Goal: Contribute content

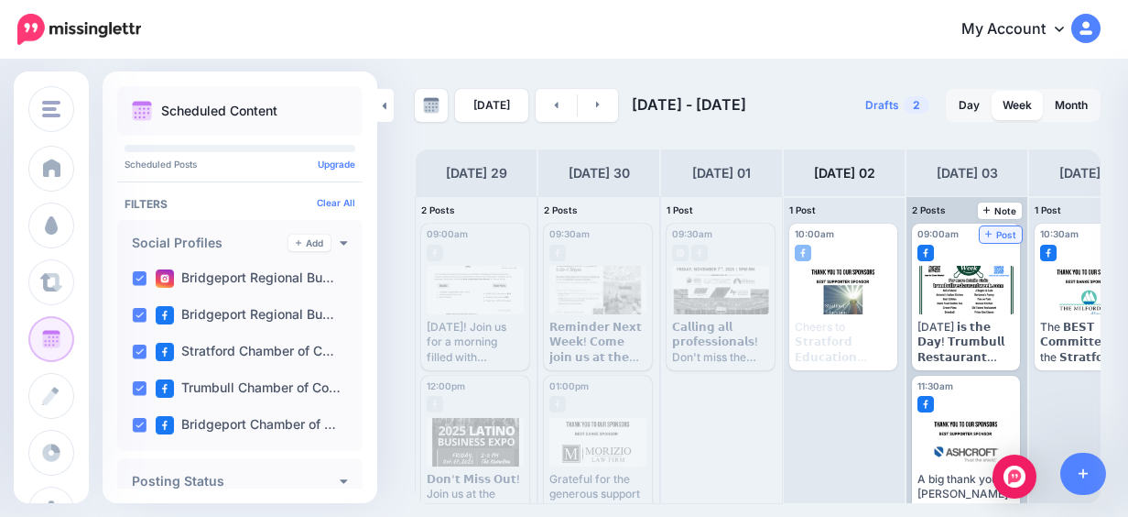
click at [1004, 233] on span "Post" at bounding box center [1001, 234] width 32 height 9
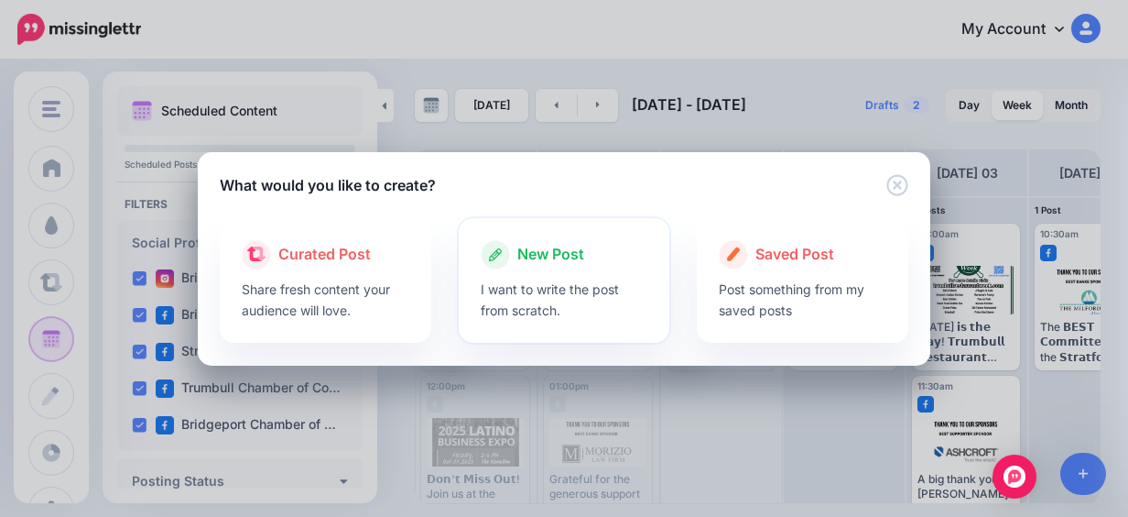
click at [608, 260] on div "New Post" at bounding box center [565, 254] width 168 height 29
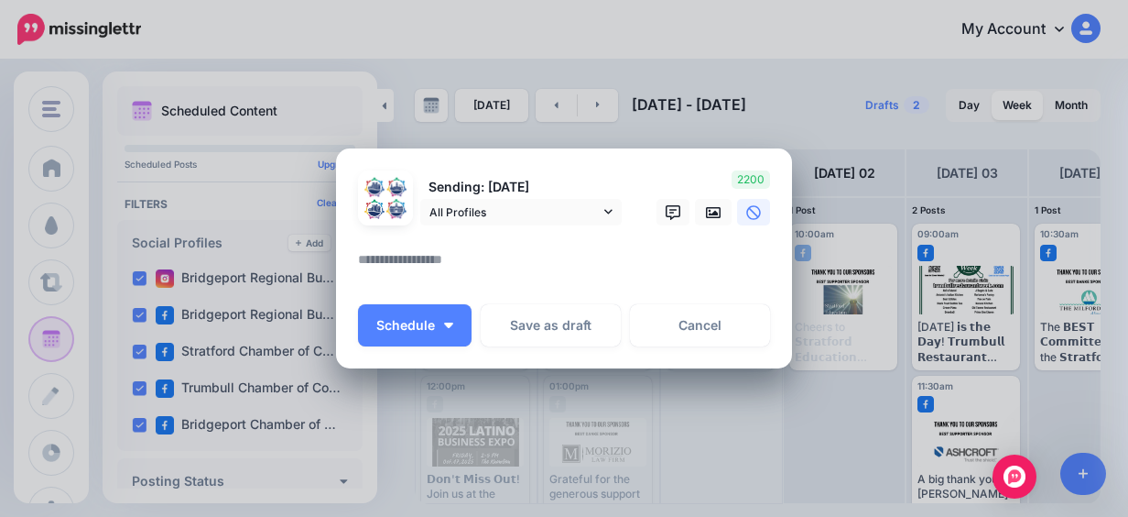
click at [484, 251] on textarea at bounding box center [568, 266] width 421 height 36
paste textarea "**********"
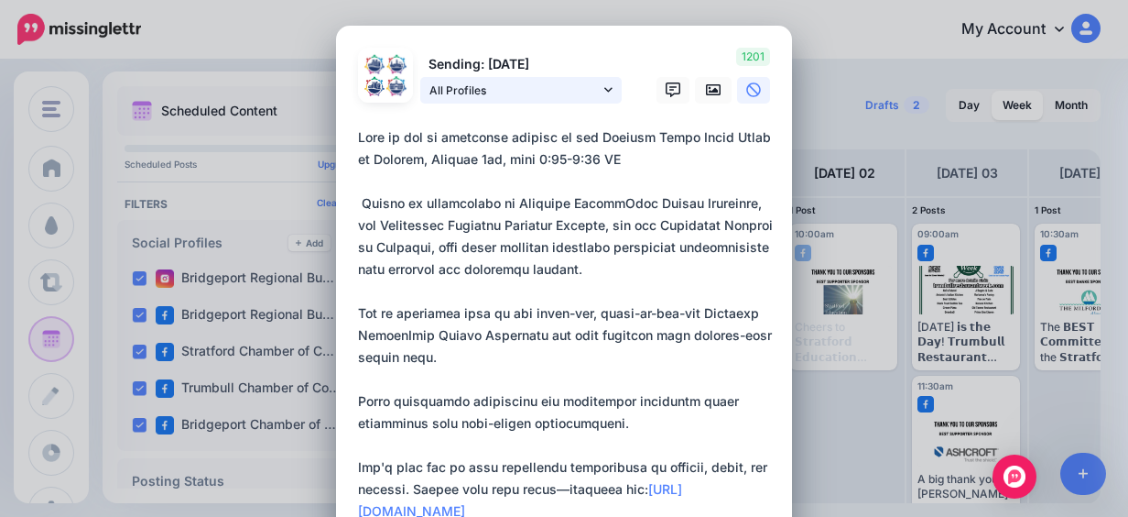
type textarea "**********"
click at [604, 90] on icon at bounding box center [608, 89] width 8 height 5
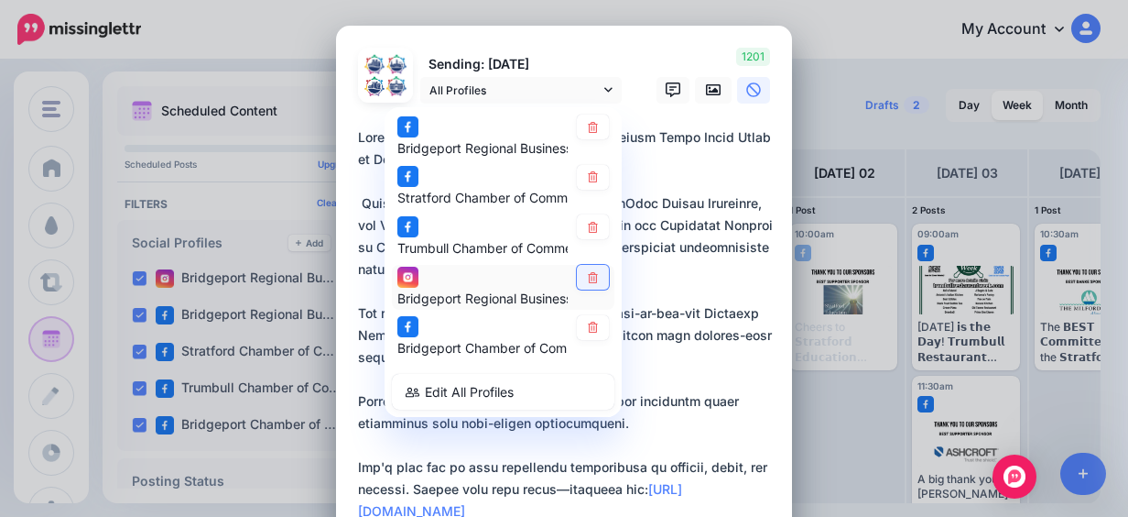
click at [597, 274] on link at bounding box center [593, 277] width 32 height 25
click at [709, 95] on icon at bounding box center [713, 89] width 15 height 15
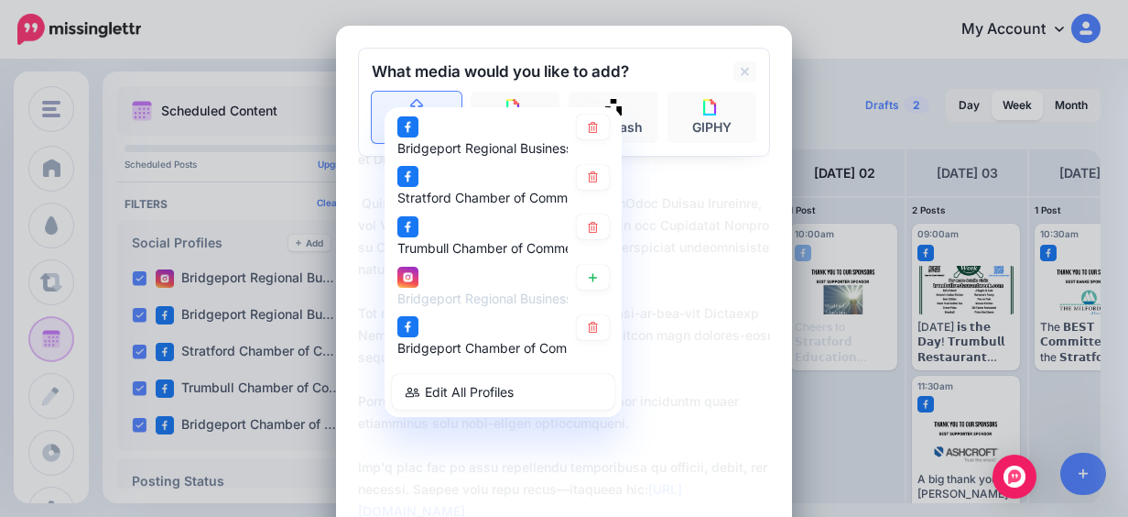
click at [389, 101] on link "Upload" at bounding box center [417, 117] width 90 height 51
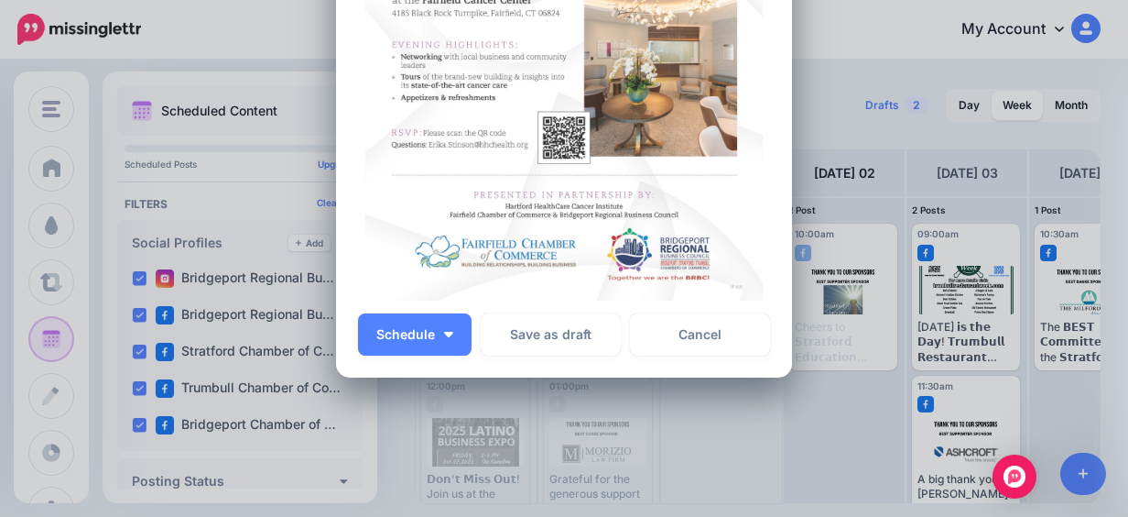
scroll to position [854, 0]
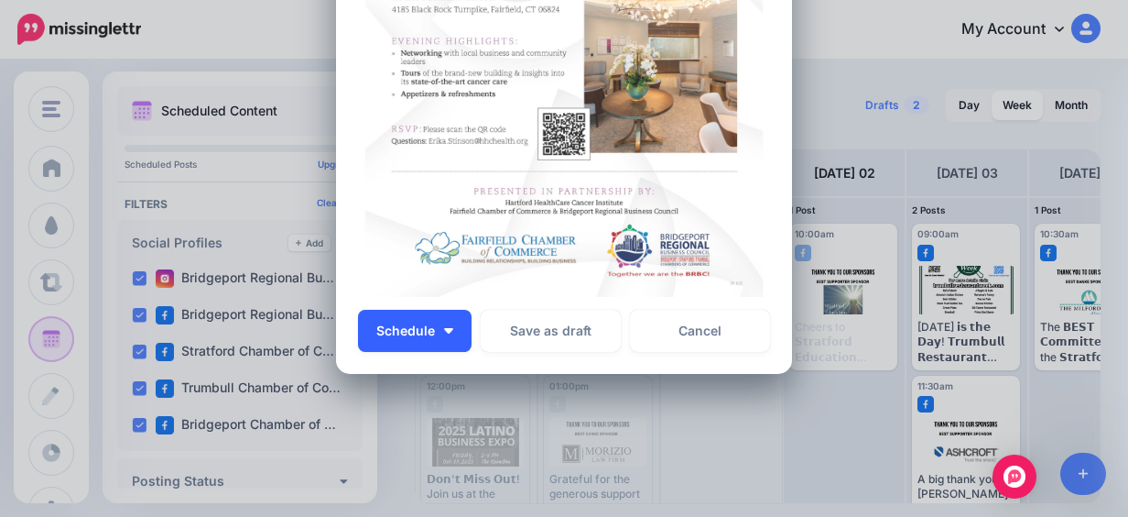
click at [441, 323] on button "Schedule" at bounding box center [415, 331] width 114 height 42
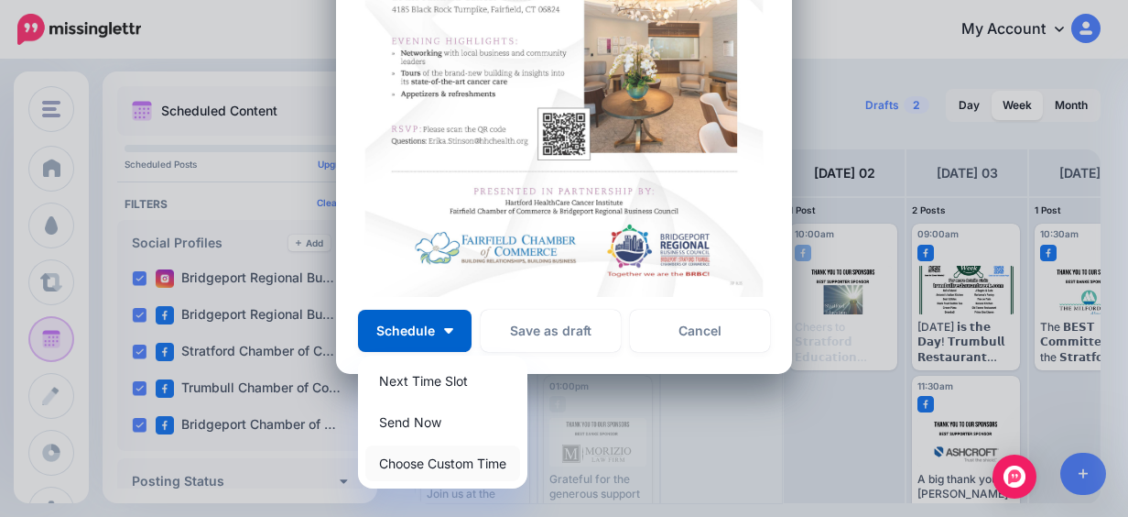
click at [465, 455] on link "Choose Custom Time" at bounding box center [442, 463] width 155 height 36
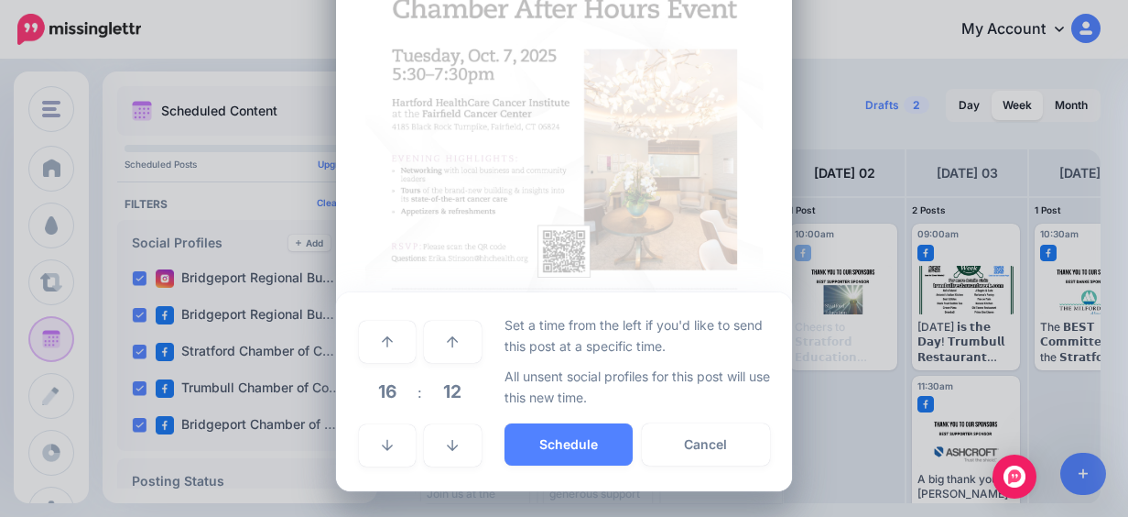
scroll to position [736, 0]
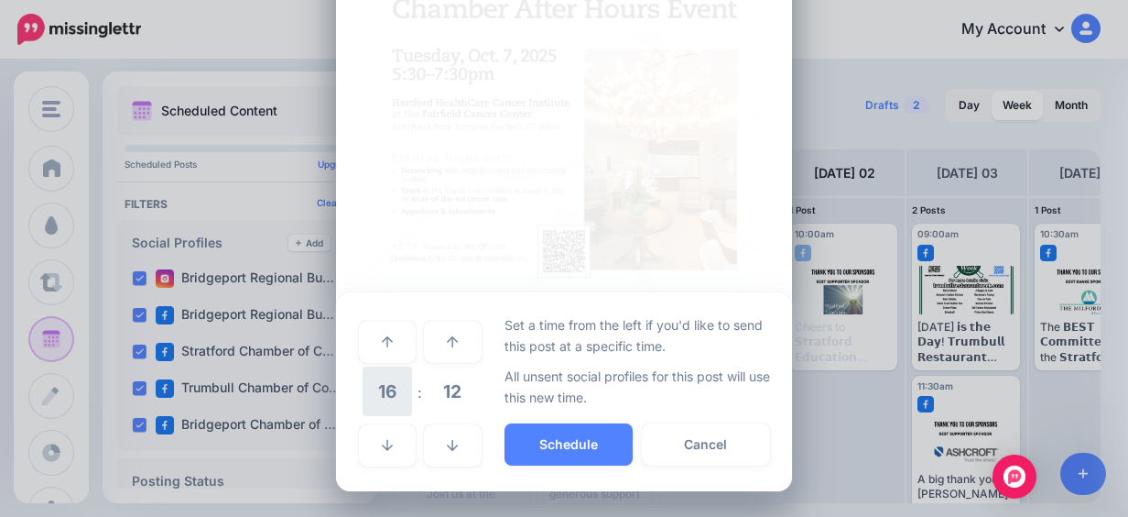
click at [381, 407] on span "16" at bounding box center [387, 390] width 49 height 49
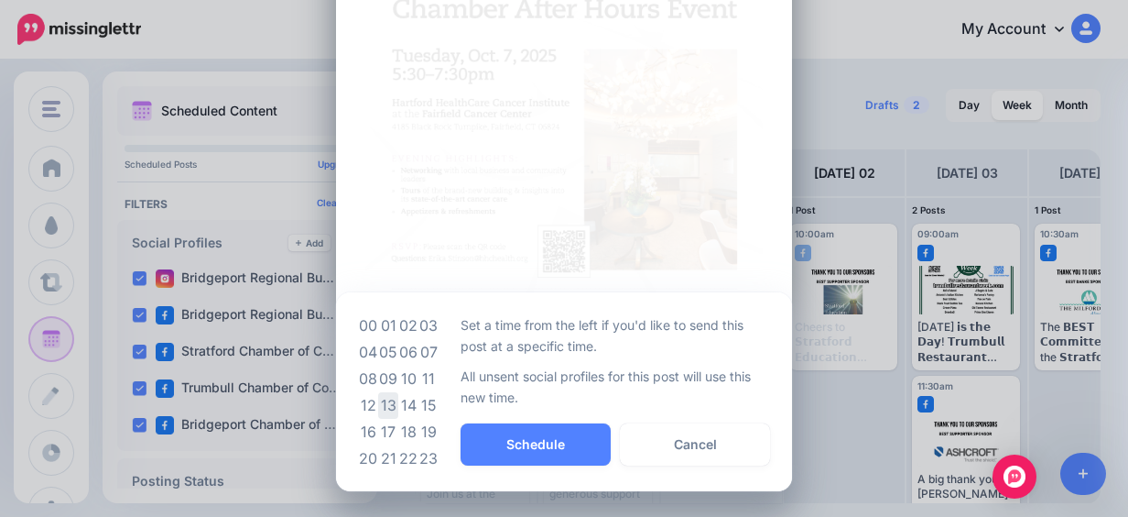
click at [378, 406] on td "13" at bounding box center [388, 405] width 20 height 27
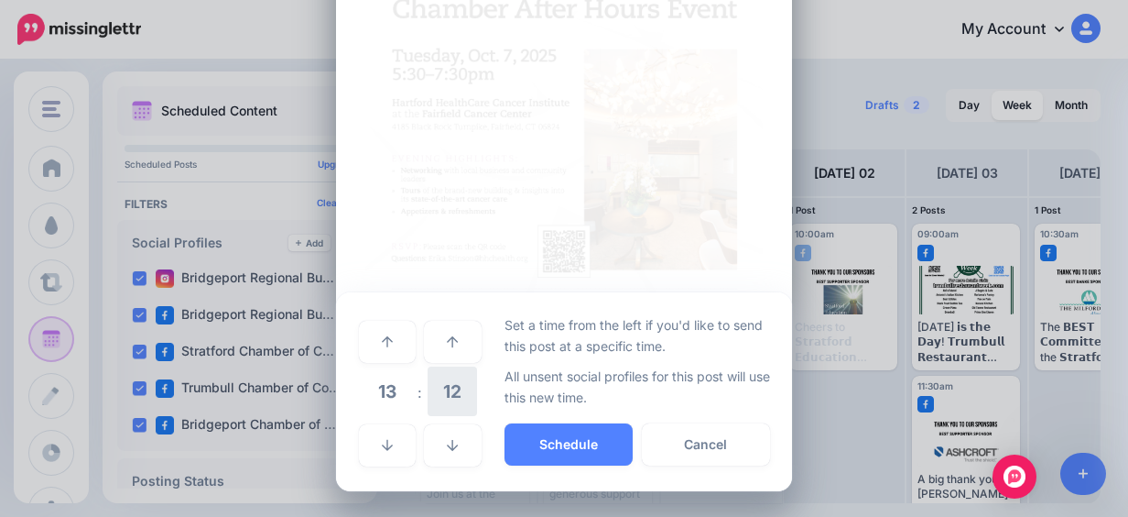
click at [451, 404] on span "12" at bounding box center [452, 390] width 49 height 49
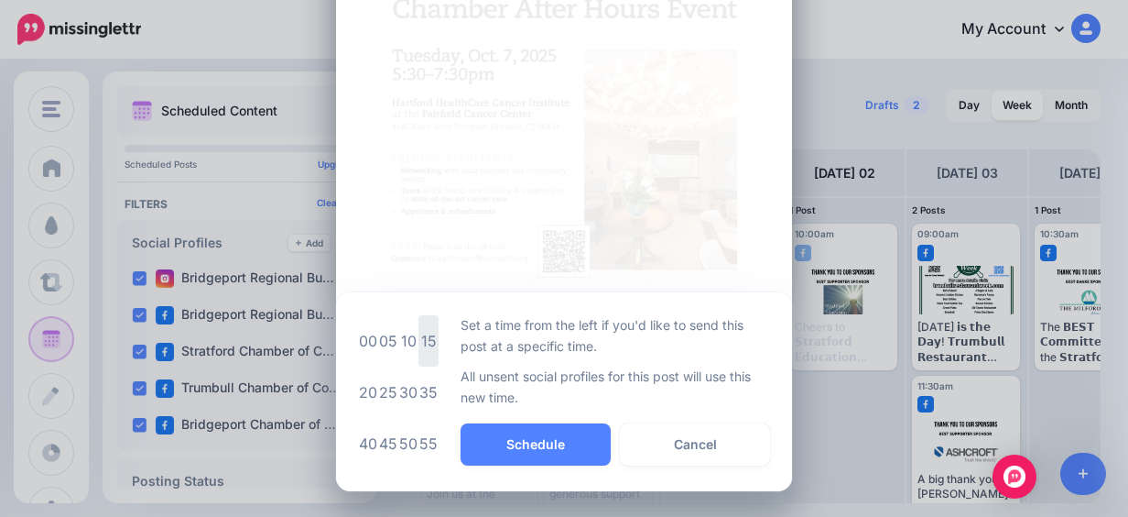
click at [419, 339] on td "15" at bounding box center [429, 340] width 20 height 51
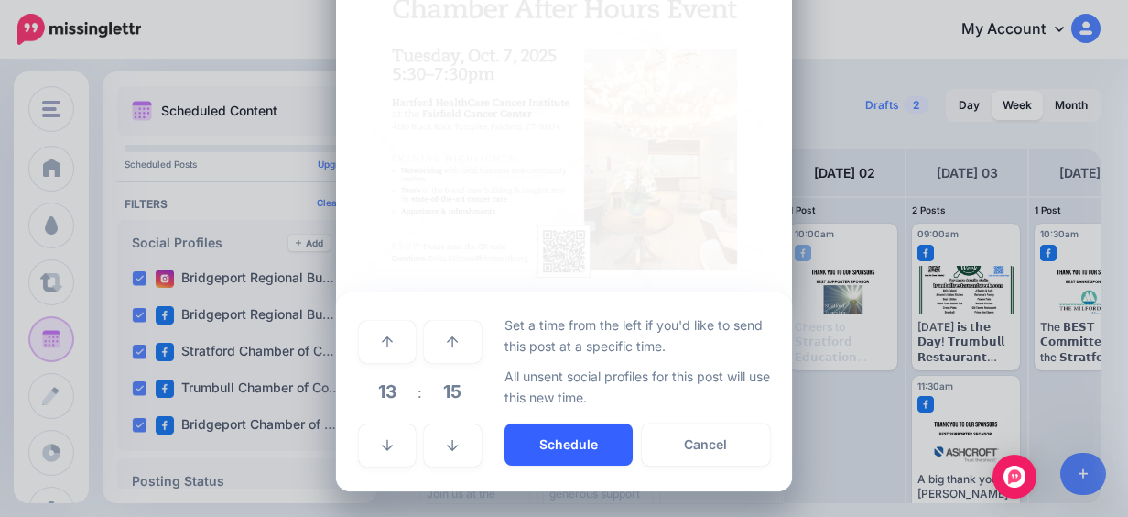
click at [541, 445] on button "Schedule" at bounding box center [569, 444] width 128 height 42
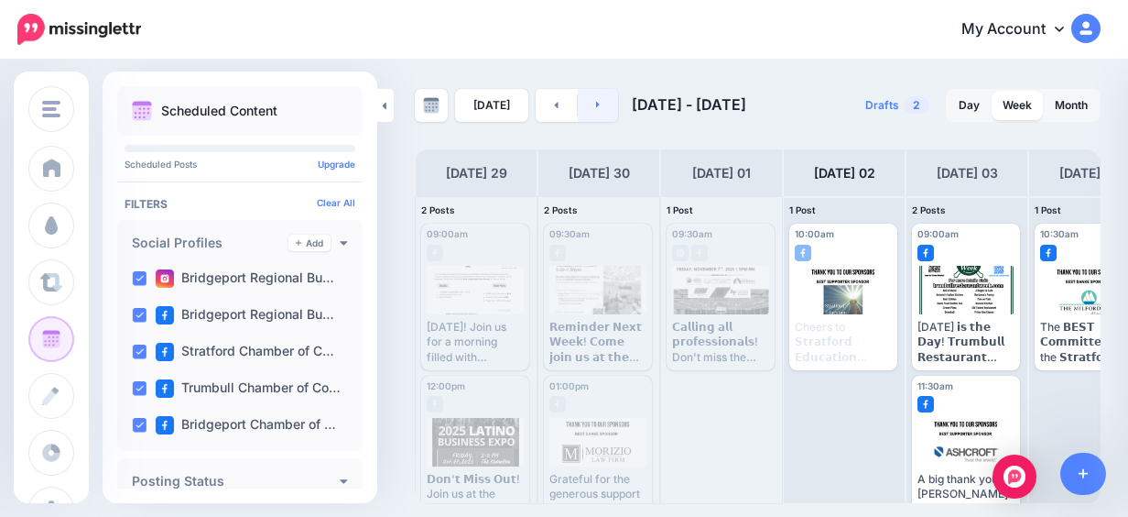
click at [586, 109] on link at bounding box center [598, 105] width 41 height 33
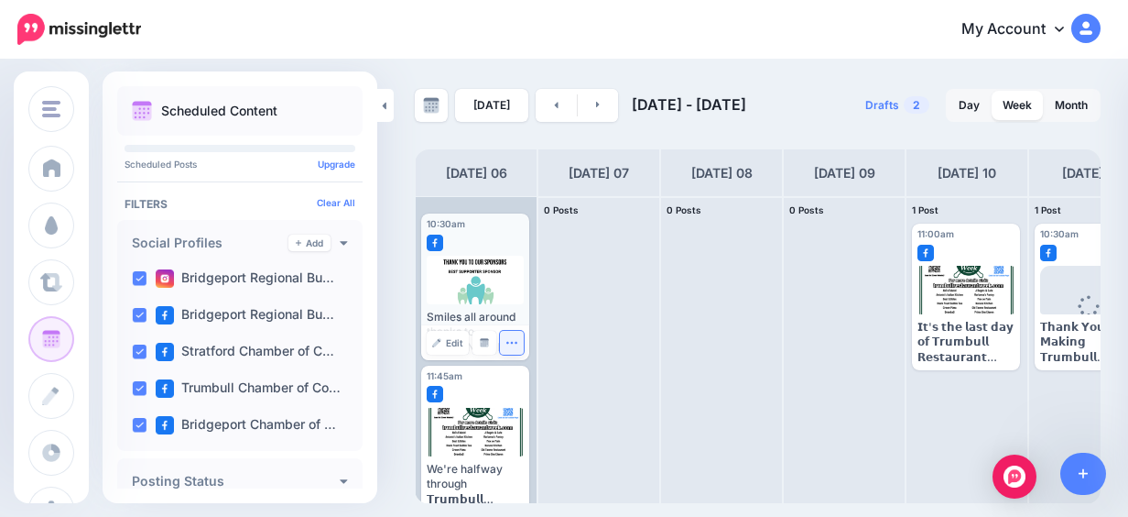
scroll to position [0, 0]
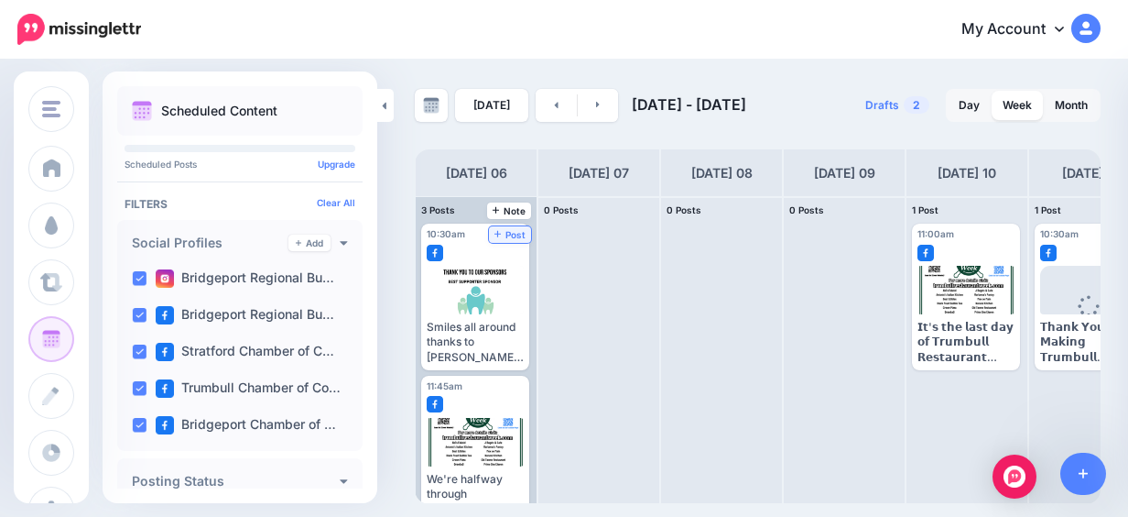
click at [509, 233] on span "Post" at bounding box center [511, 234] width 32 height 9
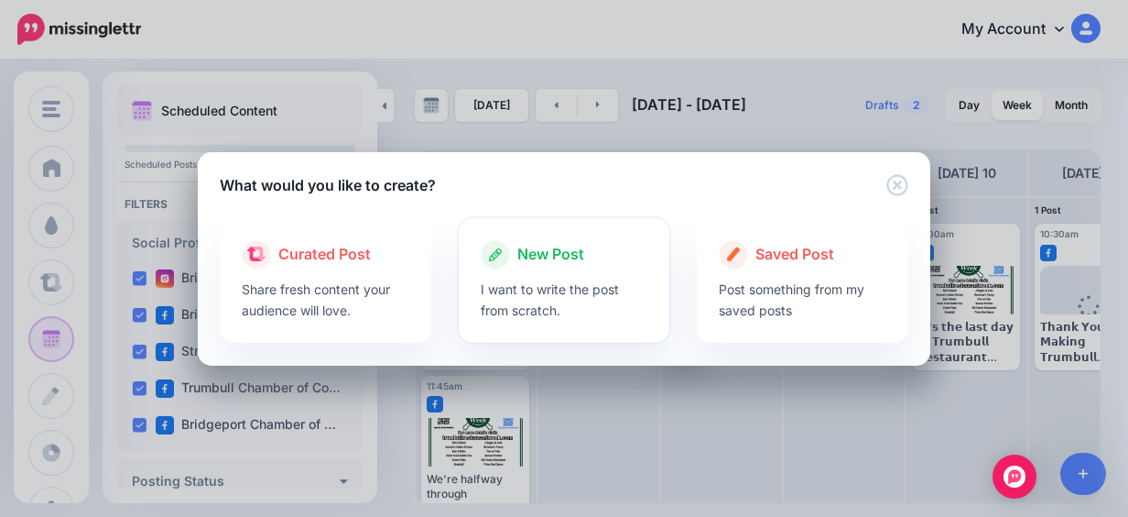
click at [582, 275] on div at bounding box center [565, 273] width 168 height 9
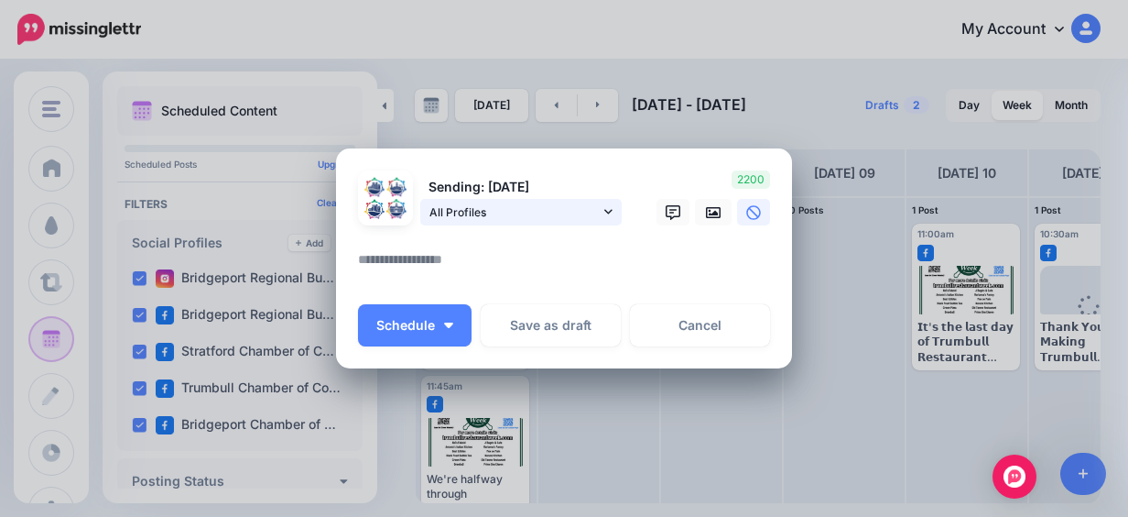
click at [604, 205] on icon at bounding box center [608, 211] width 8 height 13
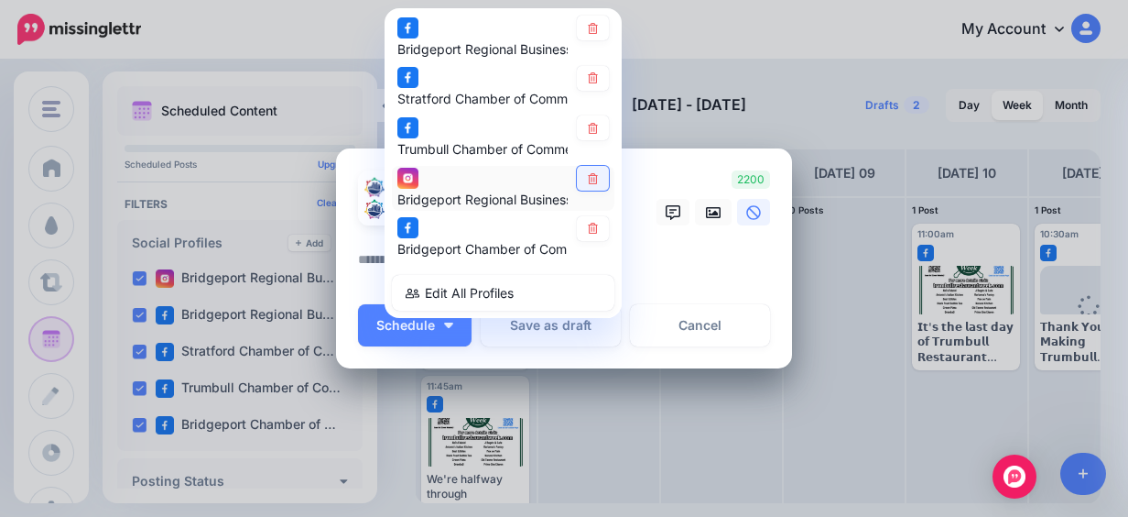
click at [586, 175] on icon at bounding box center [593, 178] width 14 height 11
click at [706, 209] on icon at bounding box center [713, 212] width 15 height 11
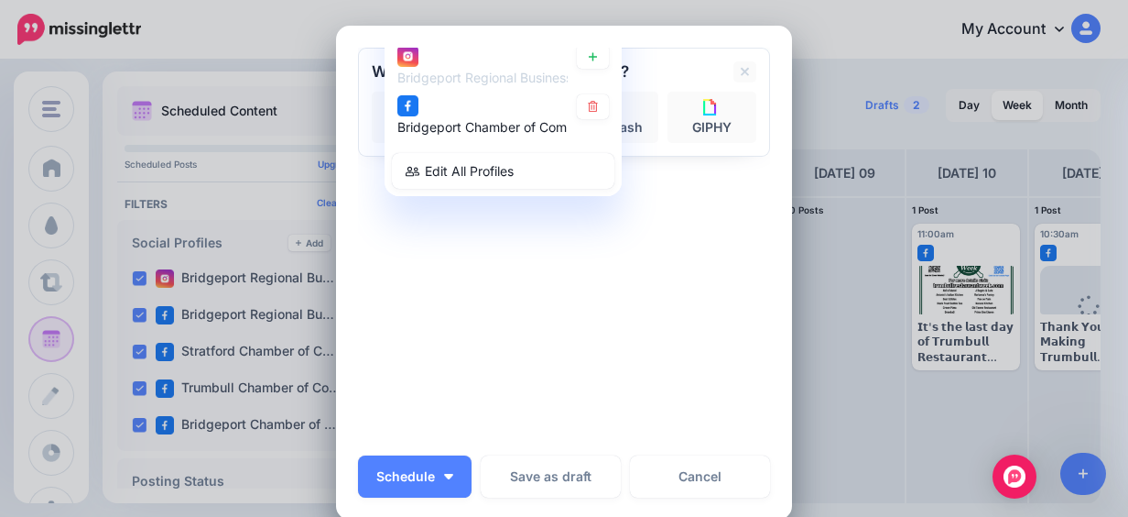
click at [571, 245] on div "Sending: [DATE] All Profiles" at bounding box center [564, 245] width 412 height 395
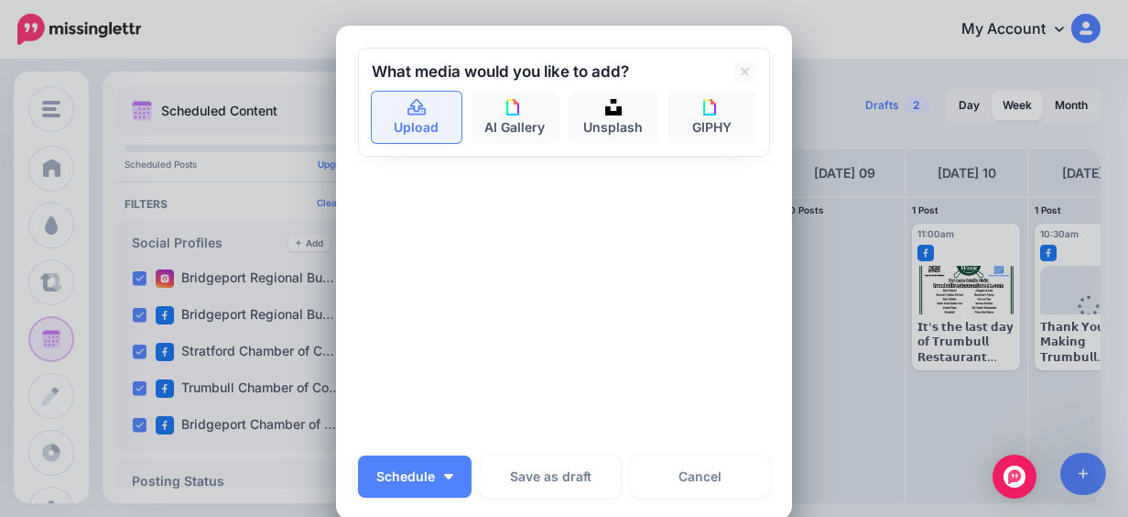
click at [390, 129] on link "Upload" at bounding box center [417, 117] width 90 height 51
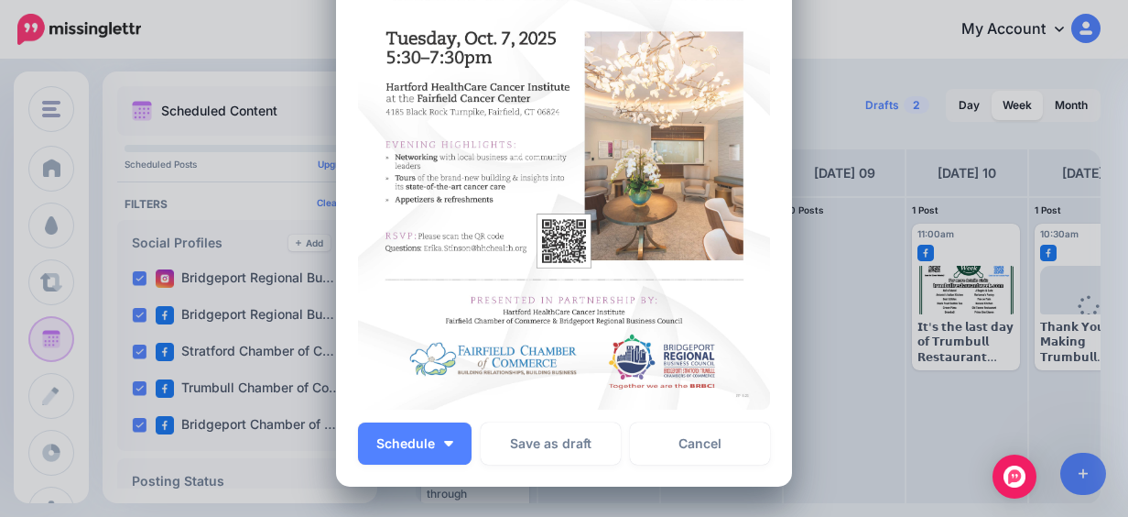
scroll to position [47, 0]
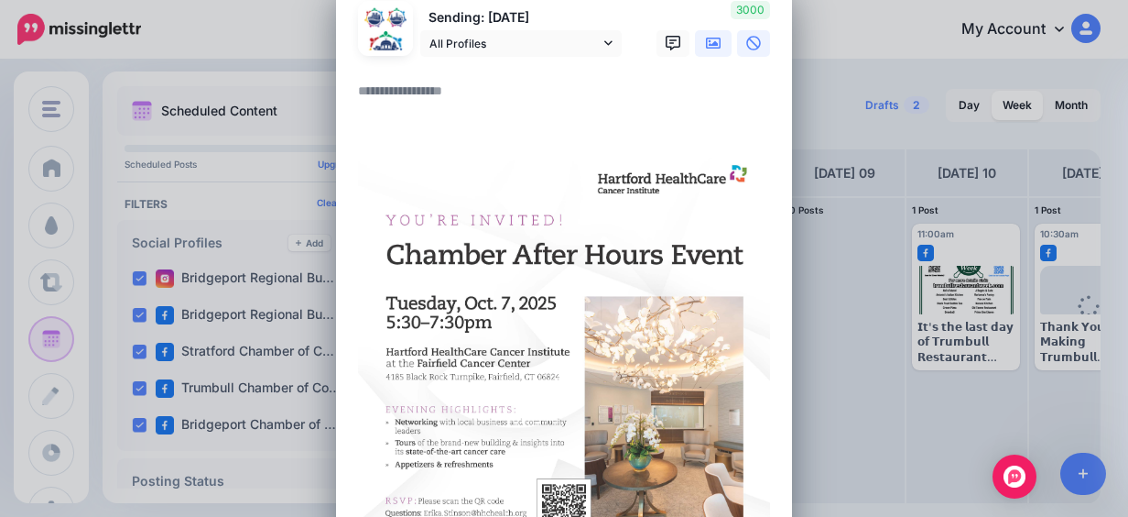
click at [754, 49] on link at bounding box center [753, 43] width 33 height 27
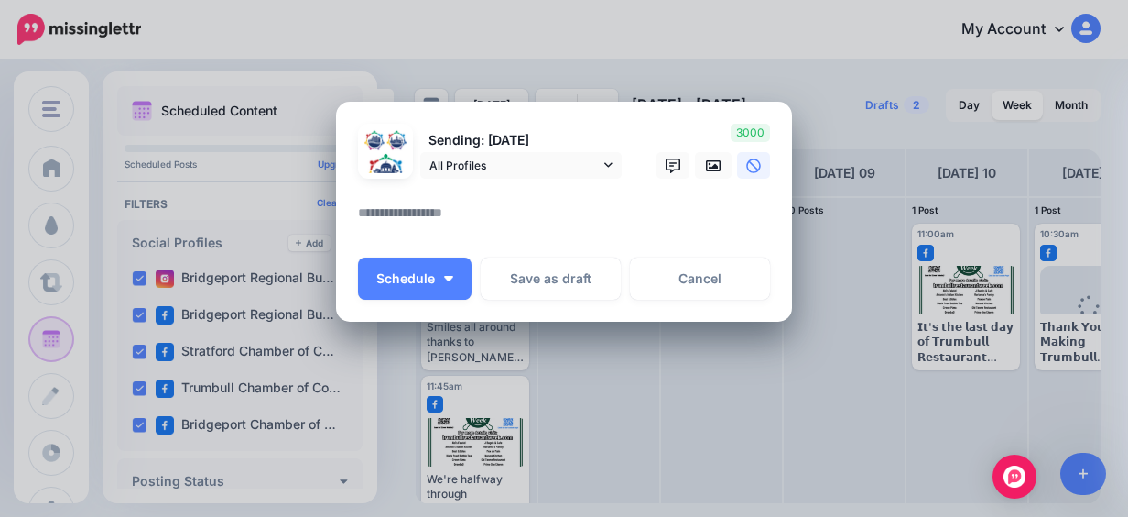
scroll to position [50, 0]
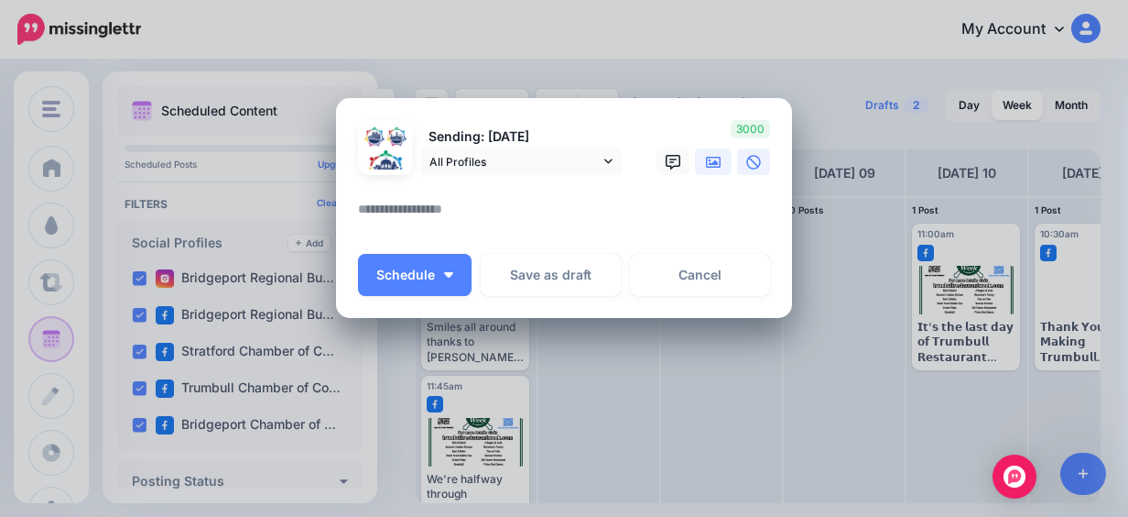
click at [702, 169] on link at bounding box center [713, 161] width 37 height 27
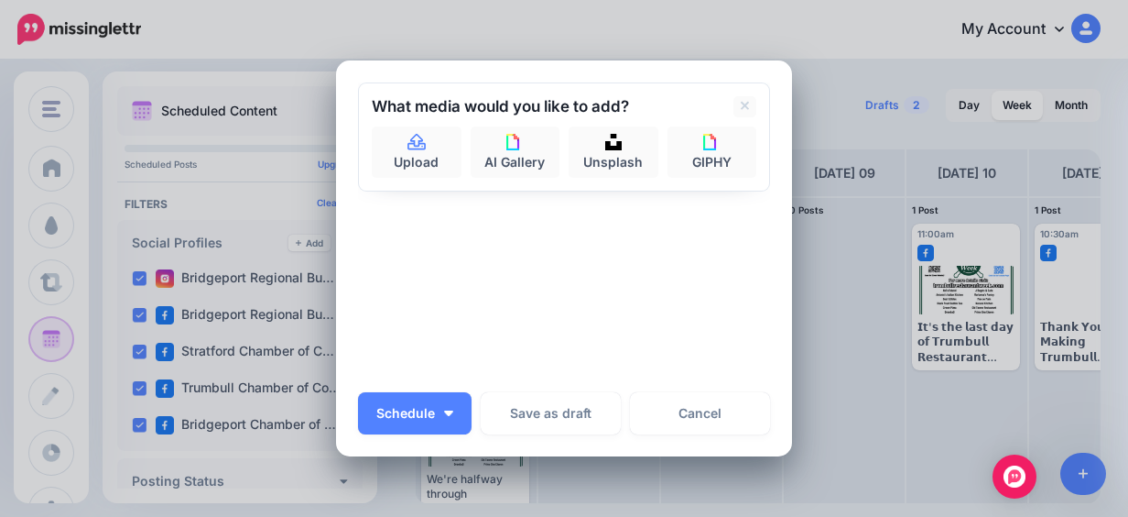
scroll to position [0, 0]
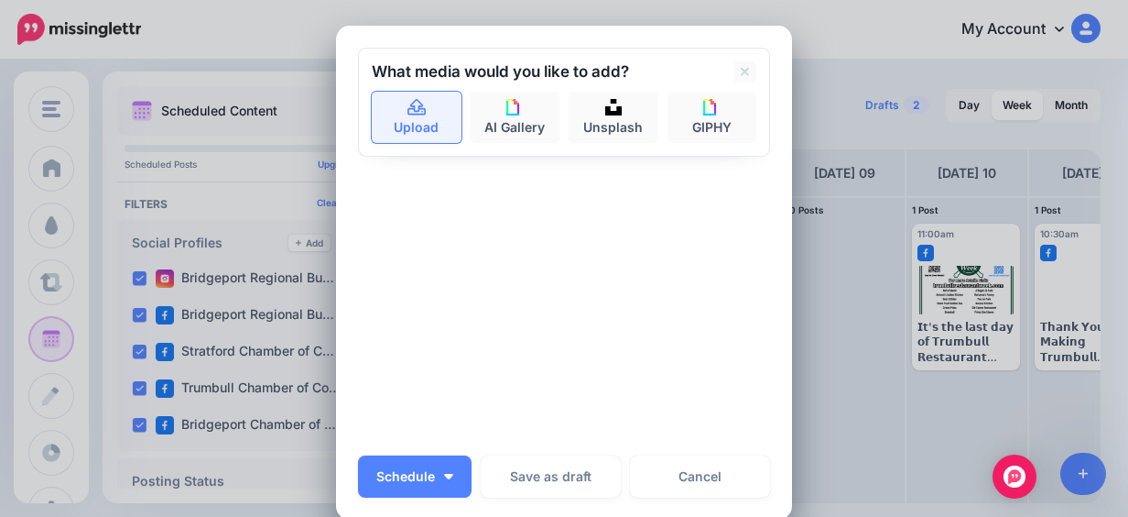
click at [410, 115] on icon at bounding box center [417, 108] width 21 height 16
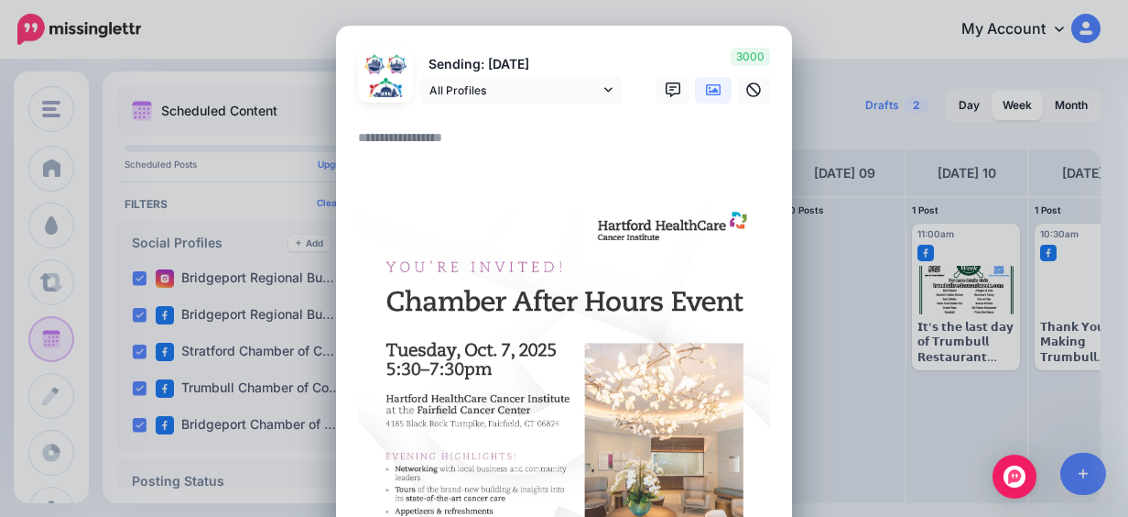
click at [427, 142] on textarea at bounding box center [568, 144] width 421 height 36
paste textarea "**********"
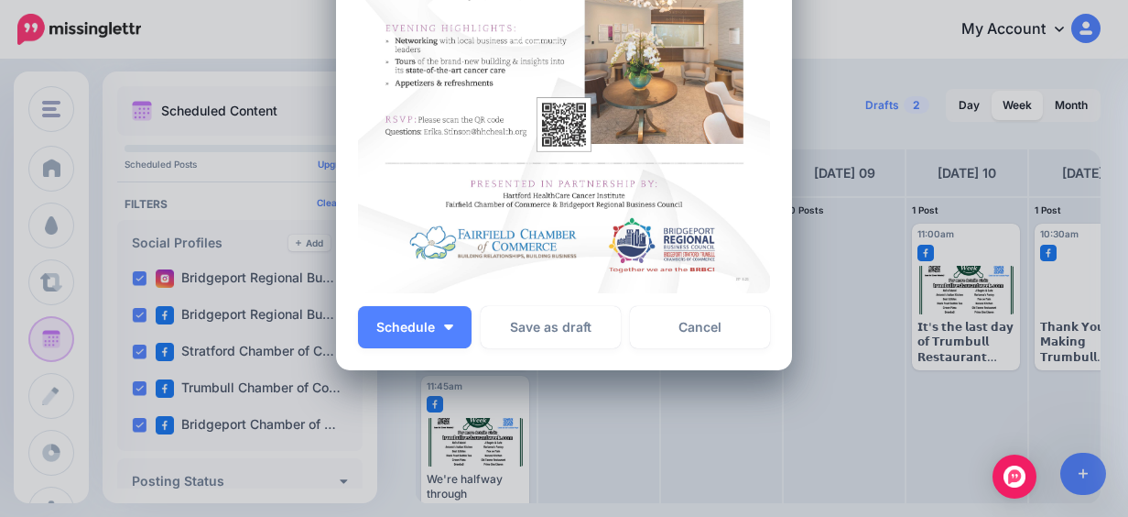
scroll to position [949, 0]
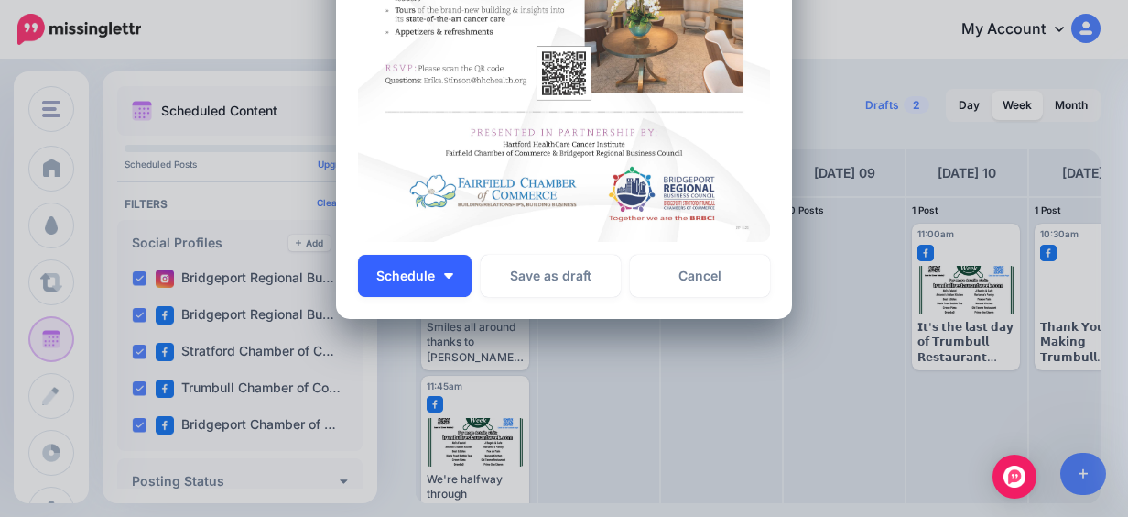
type textarea "**********"
click at [449, 264] on button "Schedule" at bounding box center [415, 276] width 114 height 42
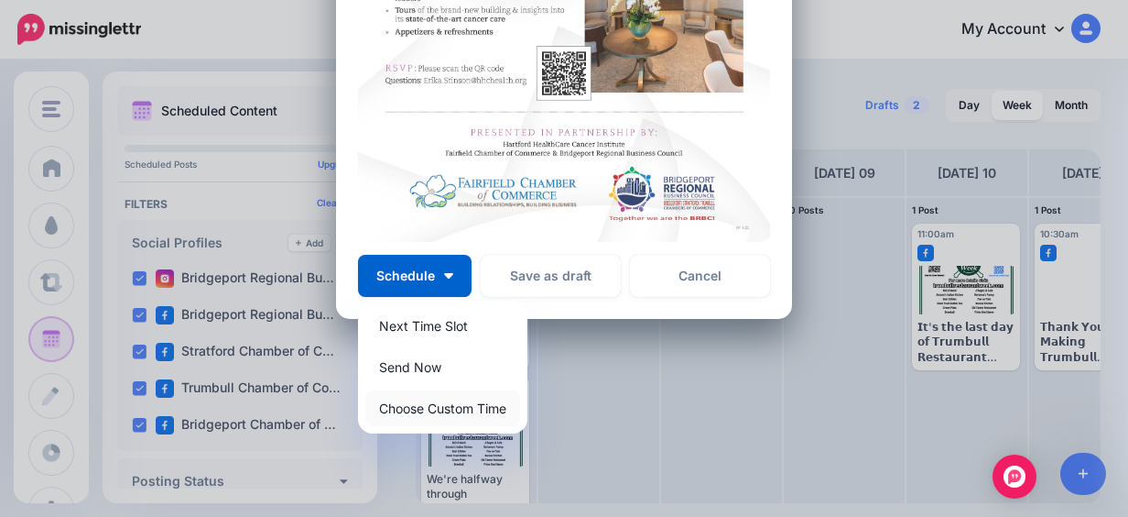
click at [476, 401] on link "Choose Custom Time" at bounding box center [442, 408] width 155 height 36
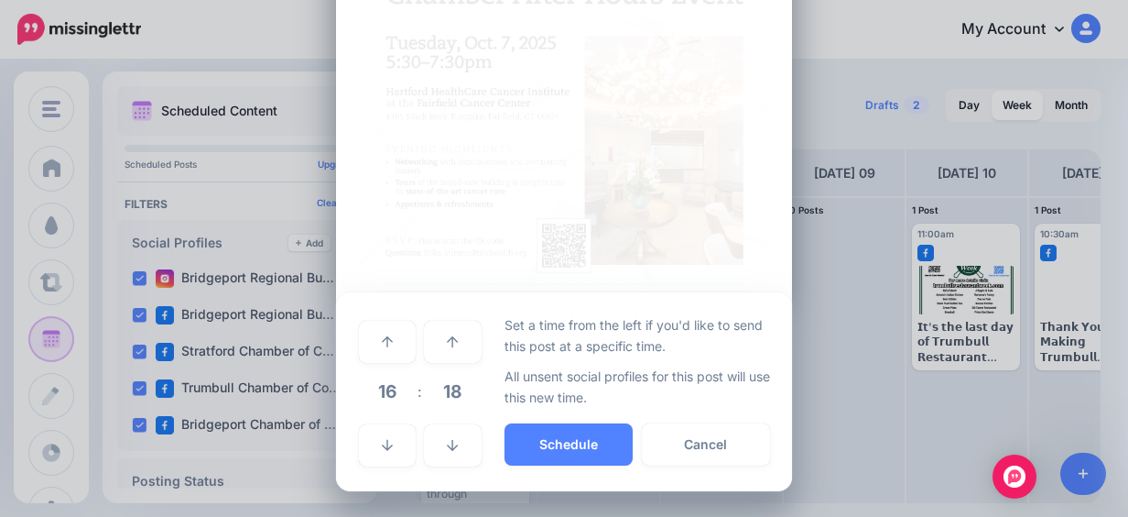
scroll to position [777, 0]
click at [394, 383] on span "16" at bounding box center [387, 390] width 49 height 49
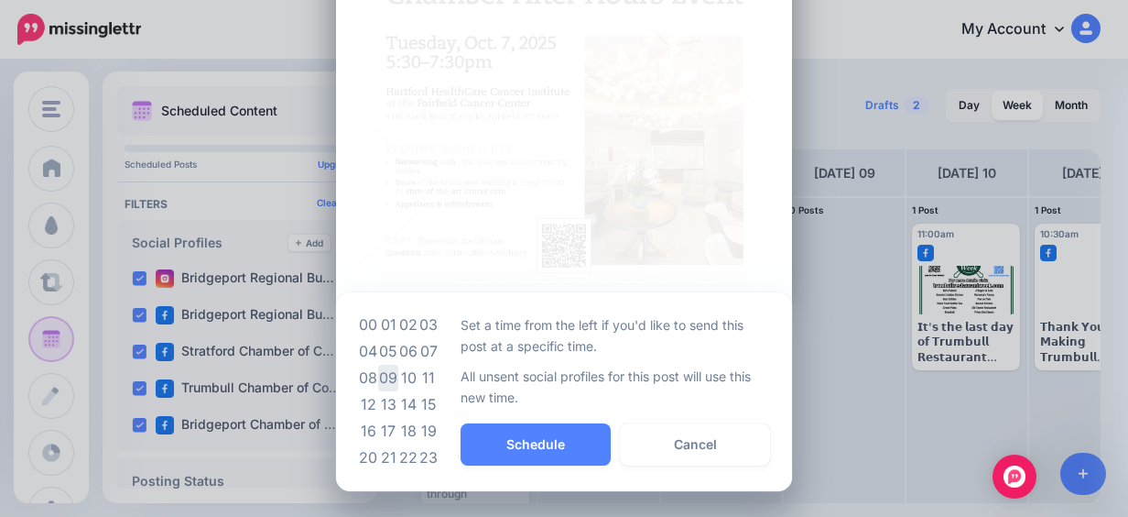
click at [386, 375] on td "09" at bounding box center [388, 377] width 20 height 27
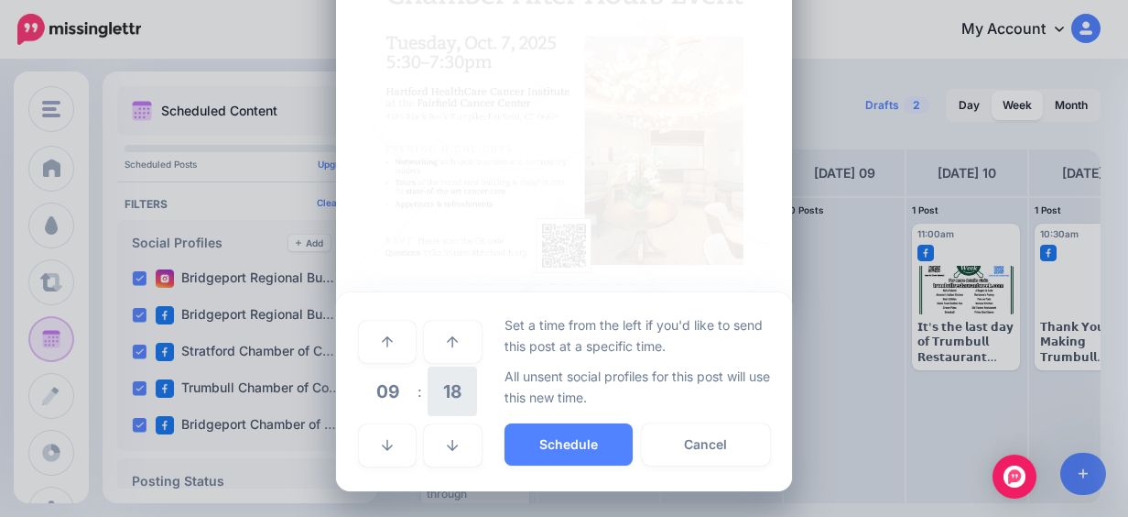
click at [451, 401] on span "18" at bounding box center [452, 390] width 49 height 49
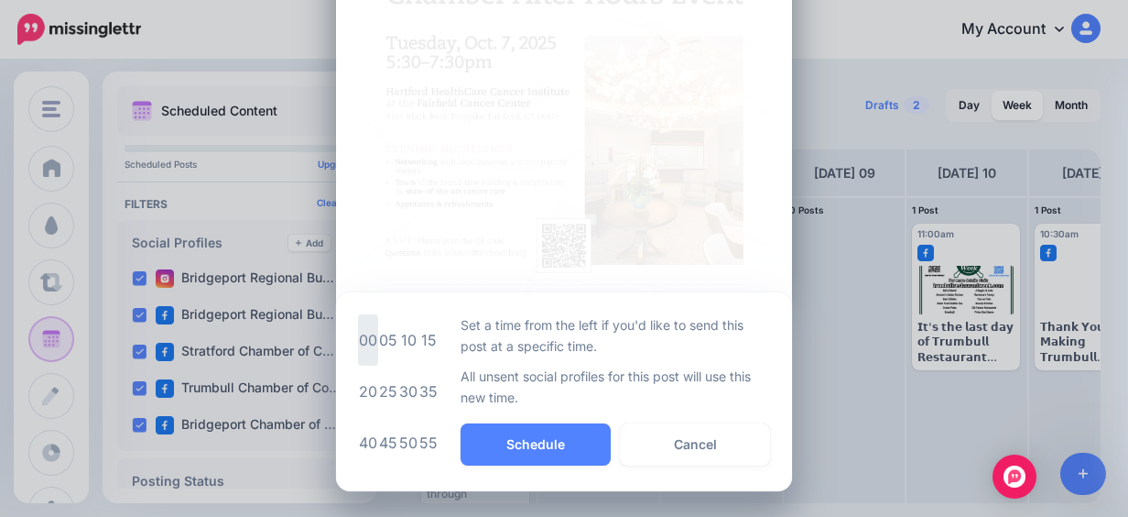
click at [358, 343] on td "00" at bounding box center [368, 339] width 20 height 51
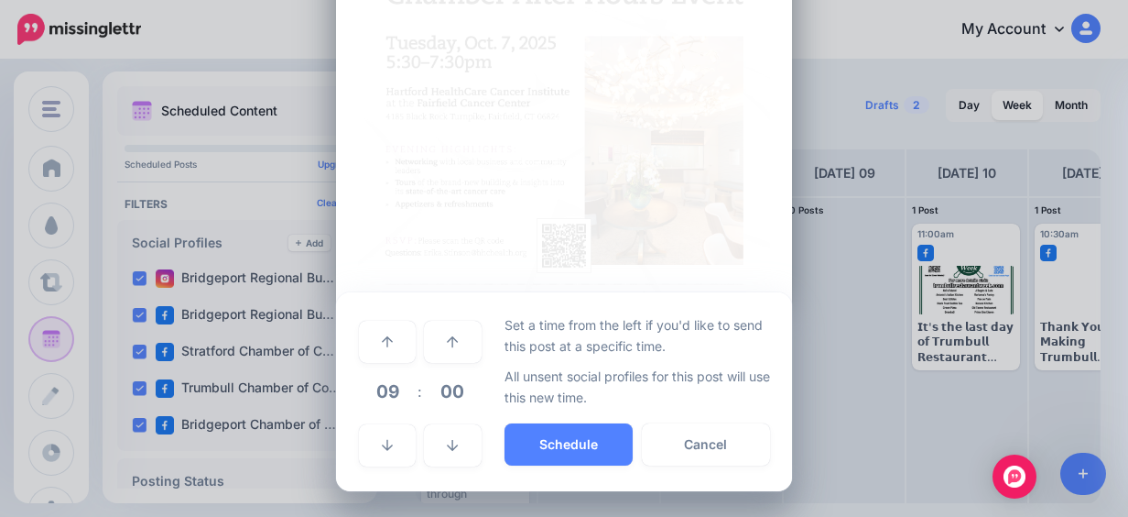
click at [568, 473] on div "***** 09 : 00 00 01 02 03 04 05 06 07 08 09 10 11 12 13 14 15 16 17 18 19 20 21…" at bounding box center [564, 391] width 456 height 199
click at [556, 450] on button "Schedule" at bounding box center [569, 444] width 128 height 42
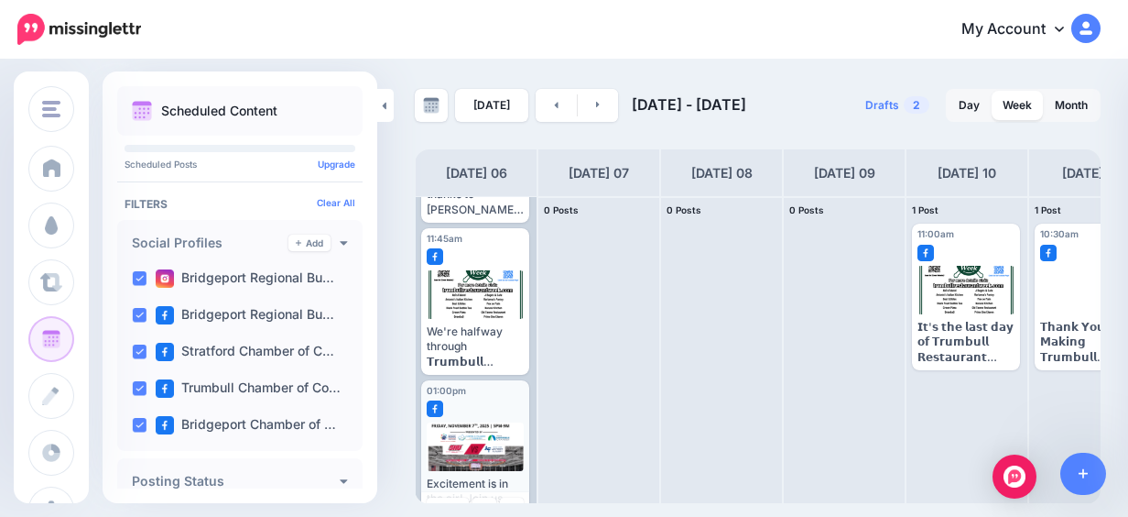
scroll to position [333, 0]
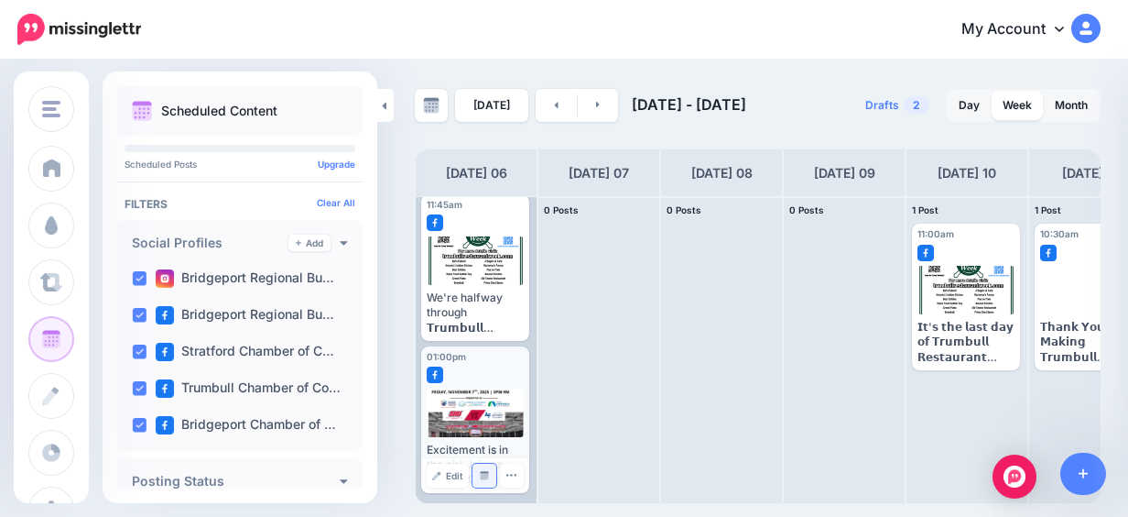
click at [482, 478] on img at bounding box center [484, 475] width 9 height 9
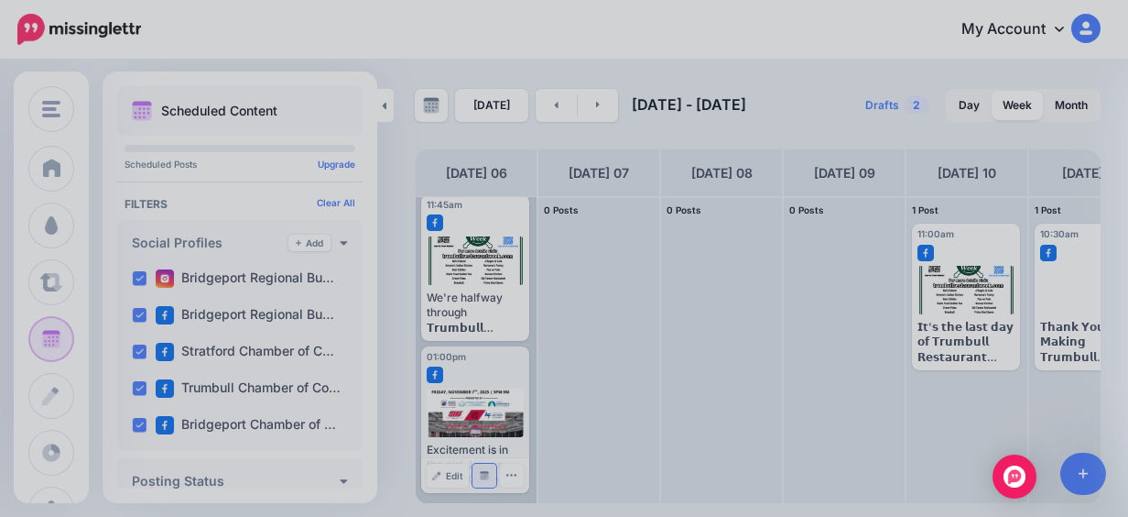
scroll to position [0, 0]
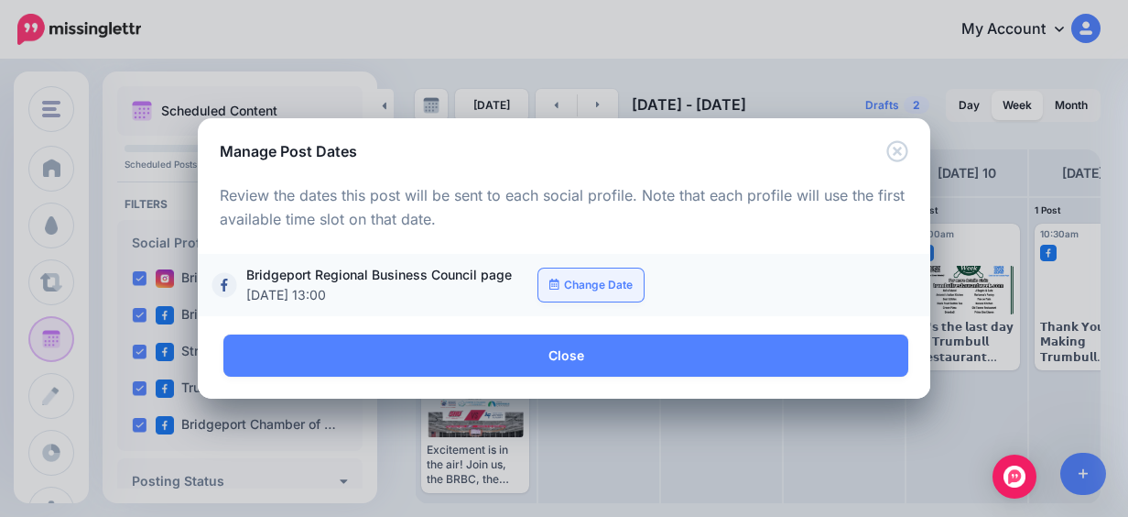
click at [584, 289] on link "Change Date" at bounding box center [590, 284] width 105 height 33
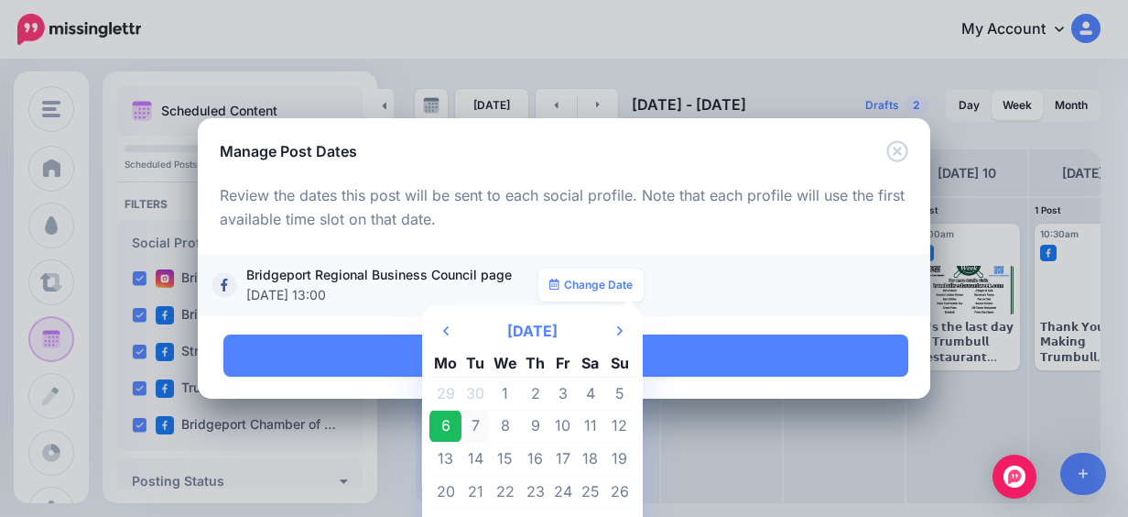
click at [476, 425] on td "7" at bounding box center [475, 425] width 27 height 33
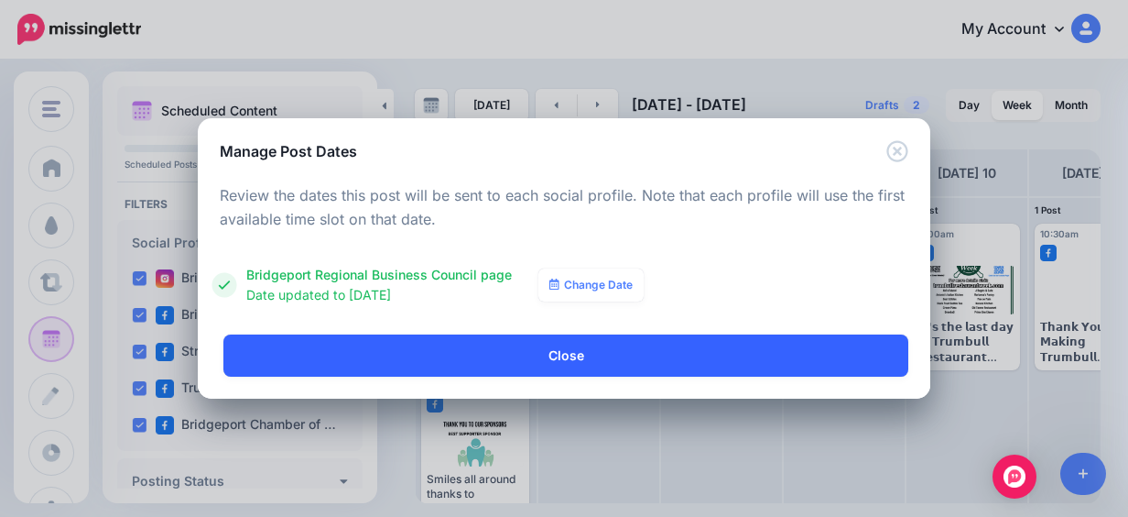
click at [464, 363] on link "Close" at bounding box center [565, 355] width 685 height 42
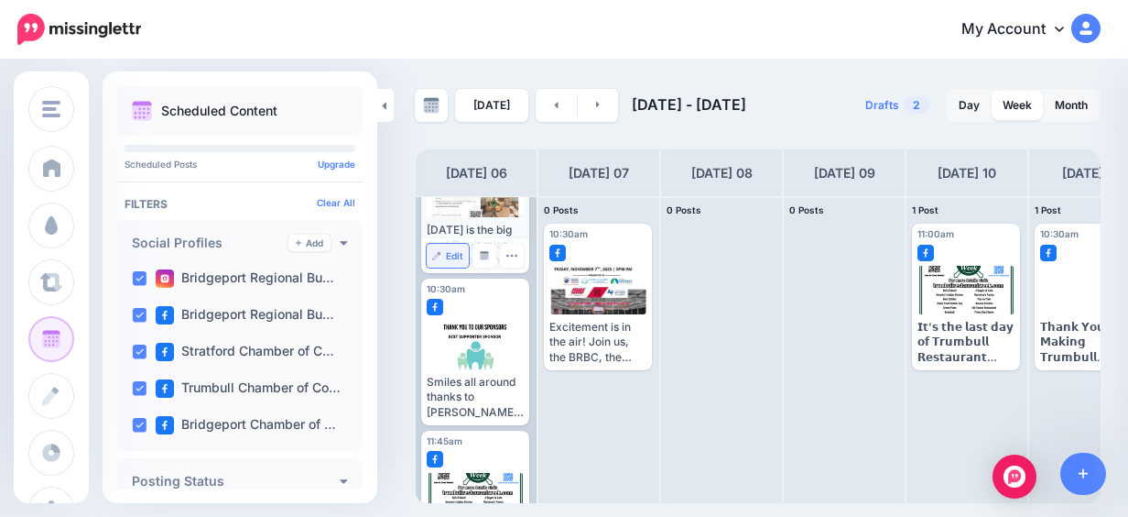
scroll to position [98, 0]
click at [489, 413] on link "Manage Dates" at bounding box center [485, 407] width 24 height 24
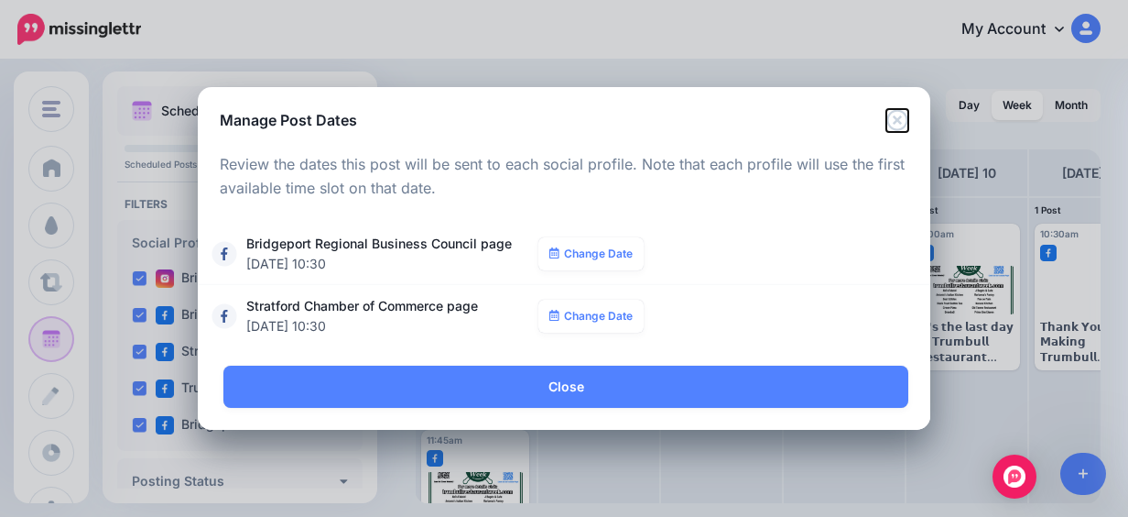
click at [898, 125] on icon "Close" at bounding box center [897, 120] width 22 height 22
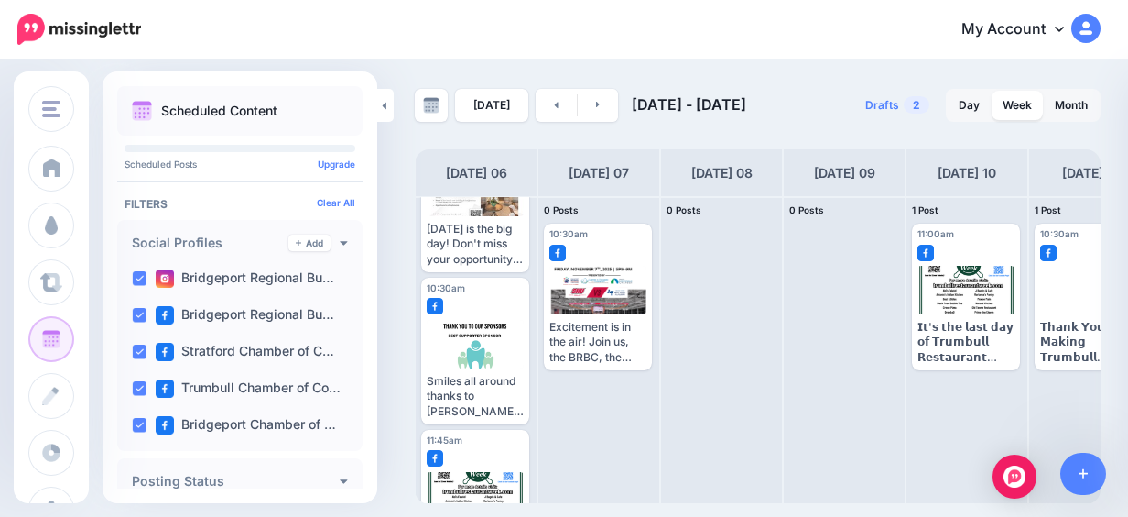
scroll to position [0, 0]
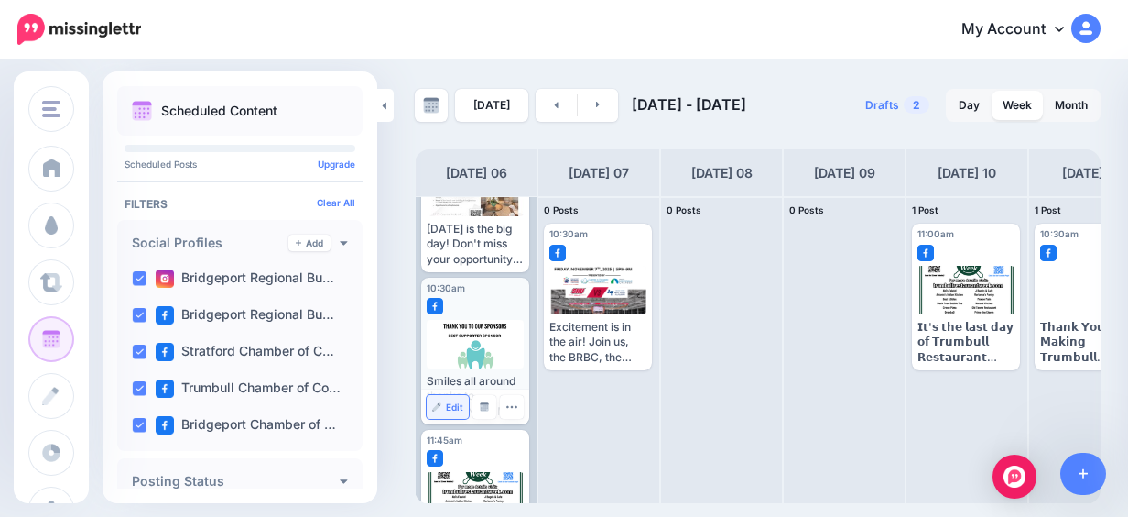
click at [458, 405] on span "Edit" at bounding box center [454, 406] width 17 height 9
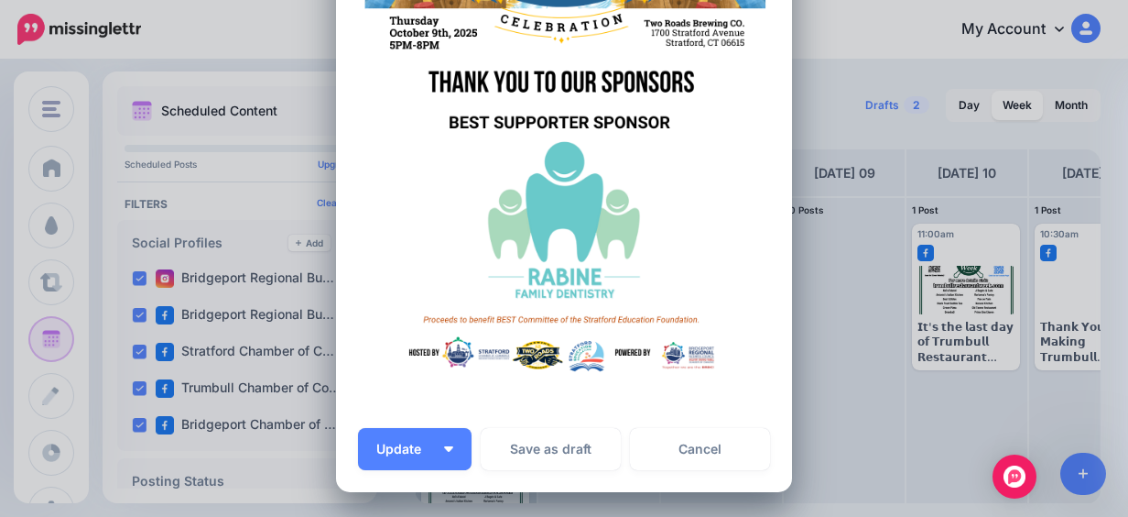
scroll to position [457, 0]
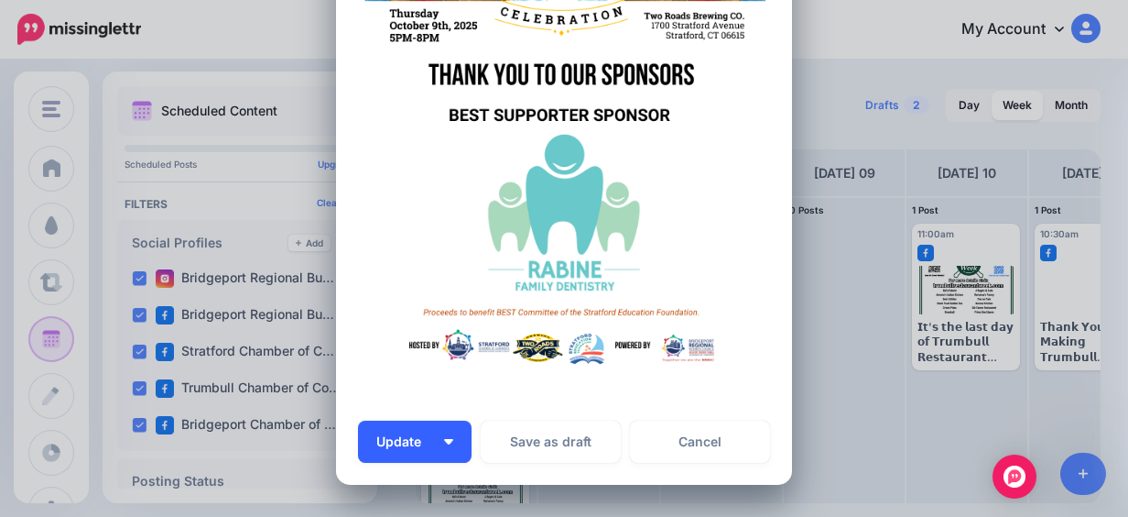
click at [434, 443] on button "Update" at bounding box center [415, 441] width 114 height 42
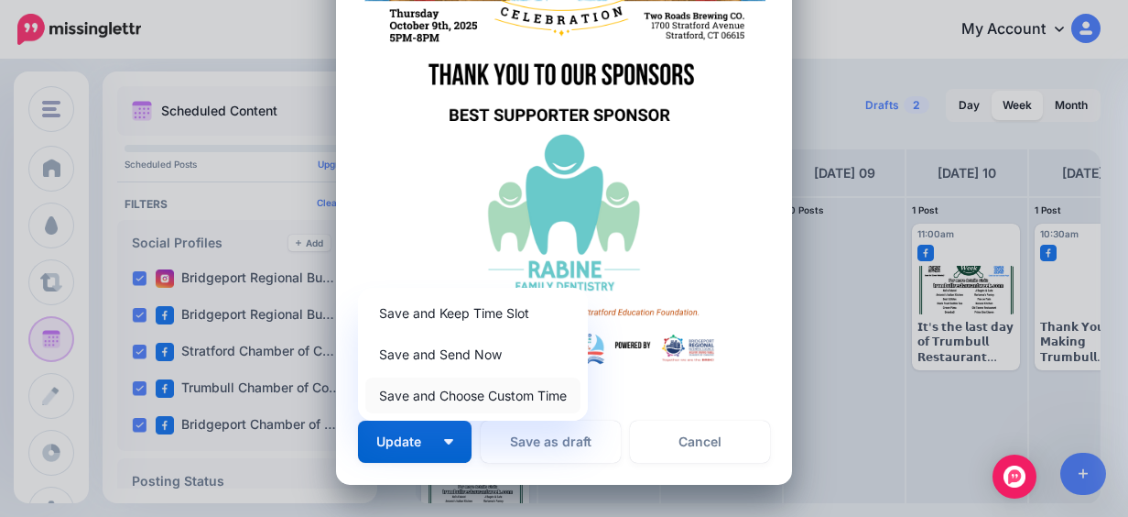
click at [513, 403] on link "Save and Choose Custom Time" at bounding box center [472, 395] width 215 height 36
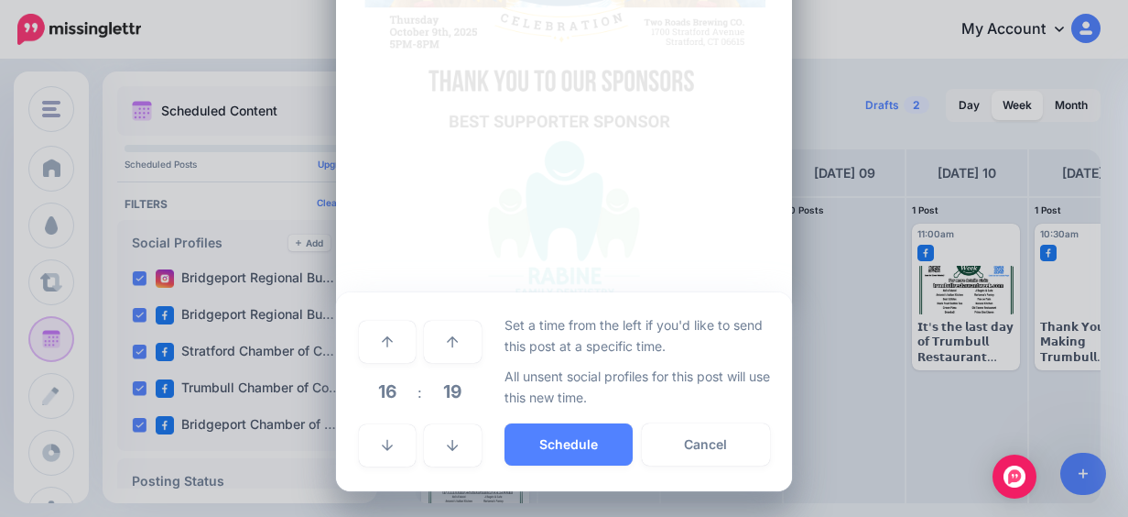
scroll to position [451, 0]
click at [394, 394] on span "16" at bounding box center [387, 390] width 49 height 49
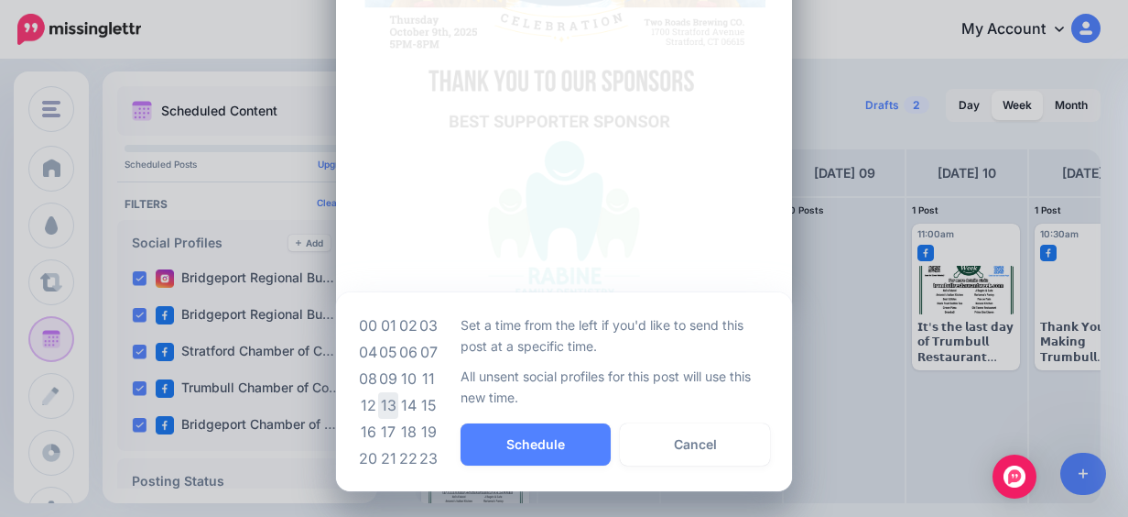
click at [384, 396] on td "13" at bounding box center [388, 405] width 20 height 27
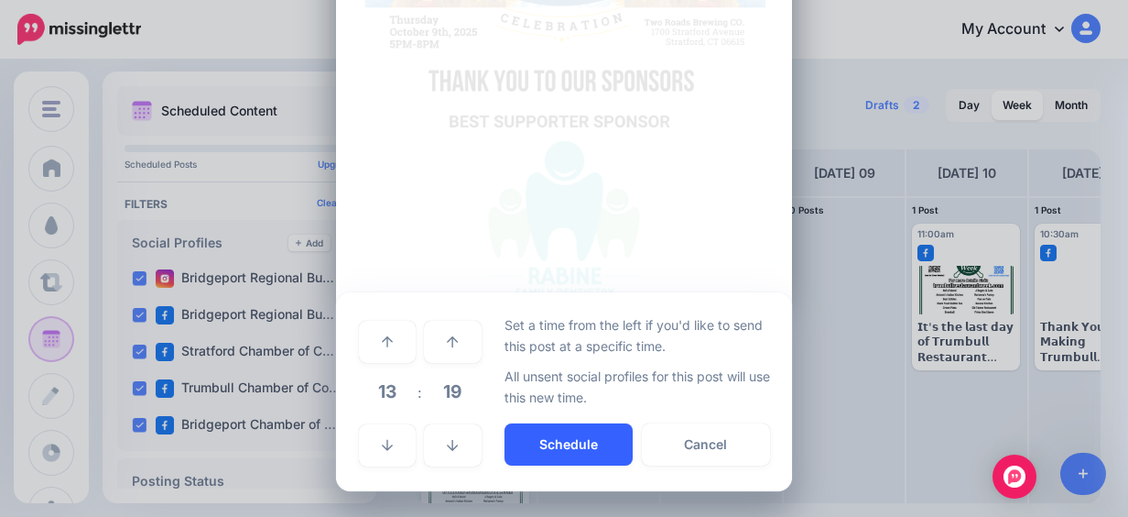
click at [533, 454] on button "Schedule" at bounding box center [569, 444] width 128 height 42
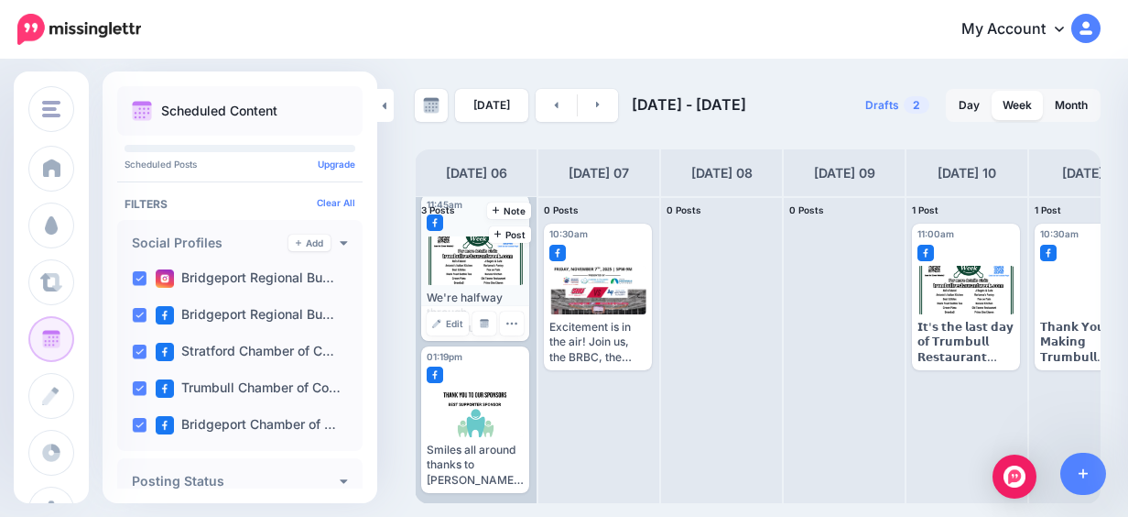
scroll to position [0, 0]
